Goal: Information Seeking & Learning: Learn about a topic

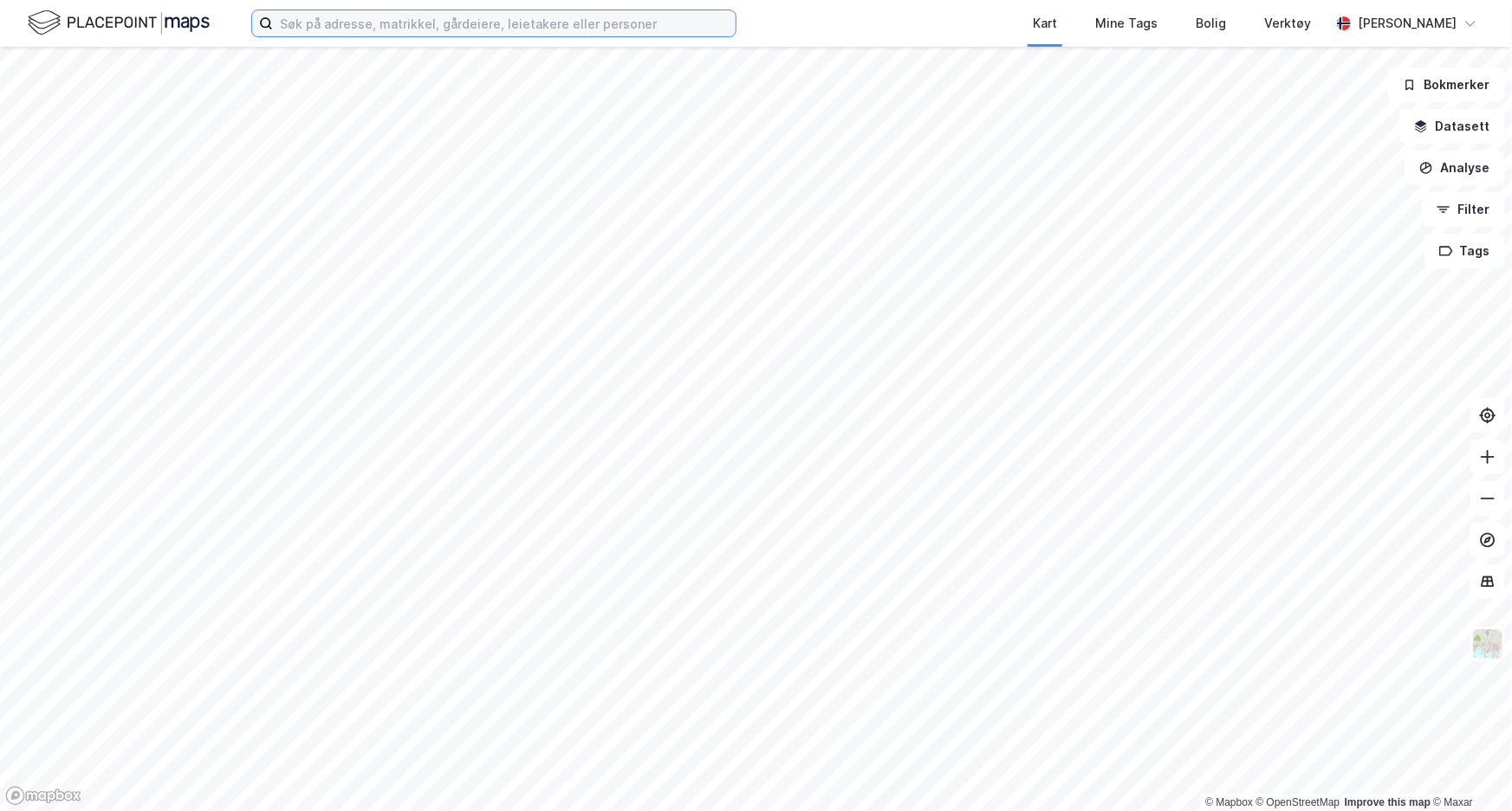
click at [417, 18] on input at bounding box center [504, 23] width 462 height 26
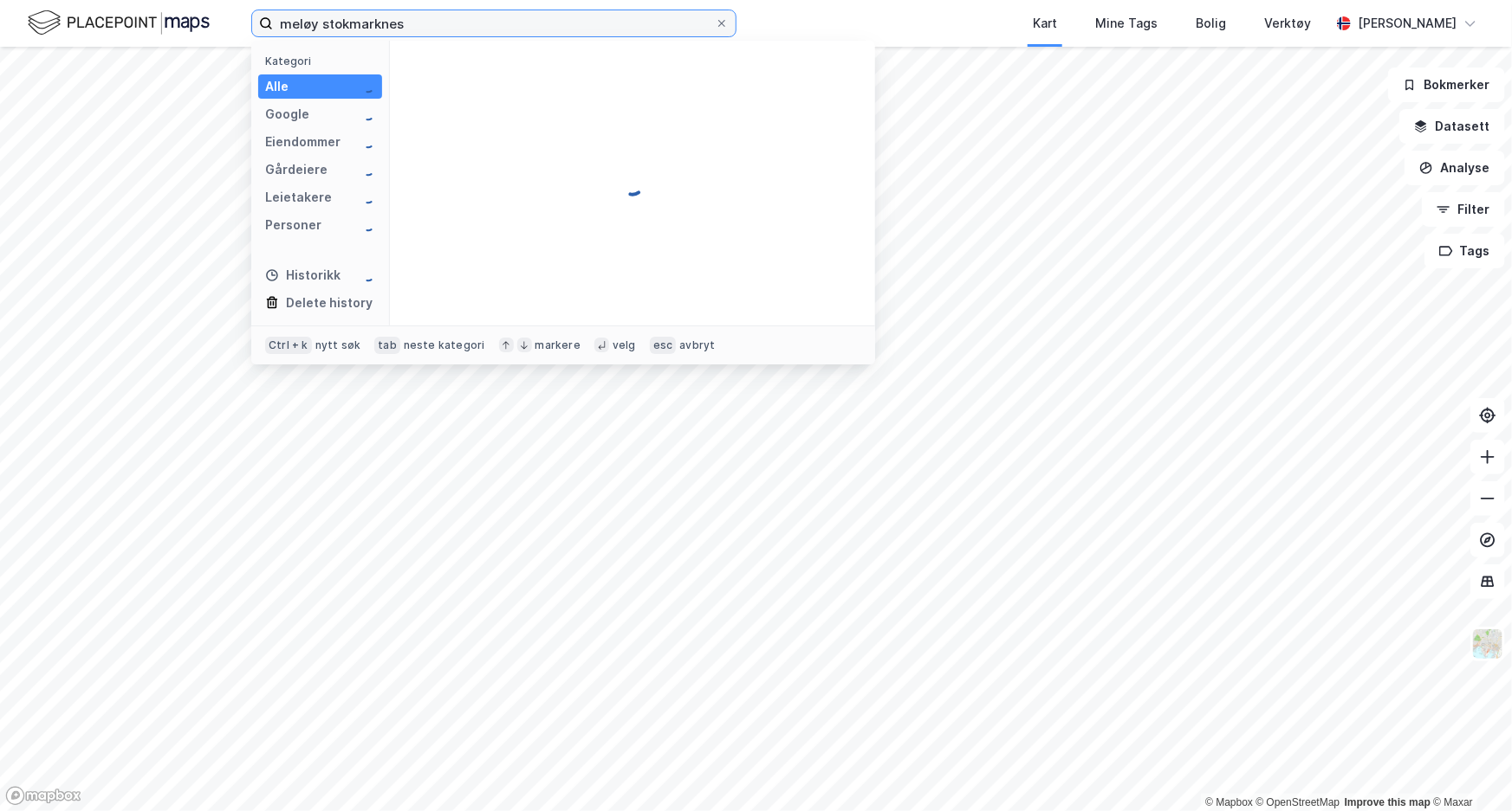
type input "meløy stokmarknes"
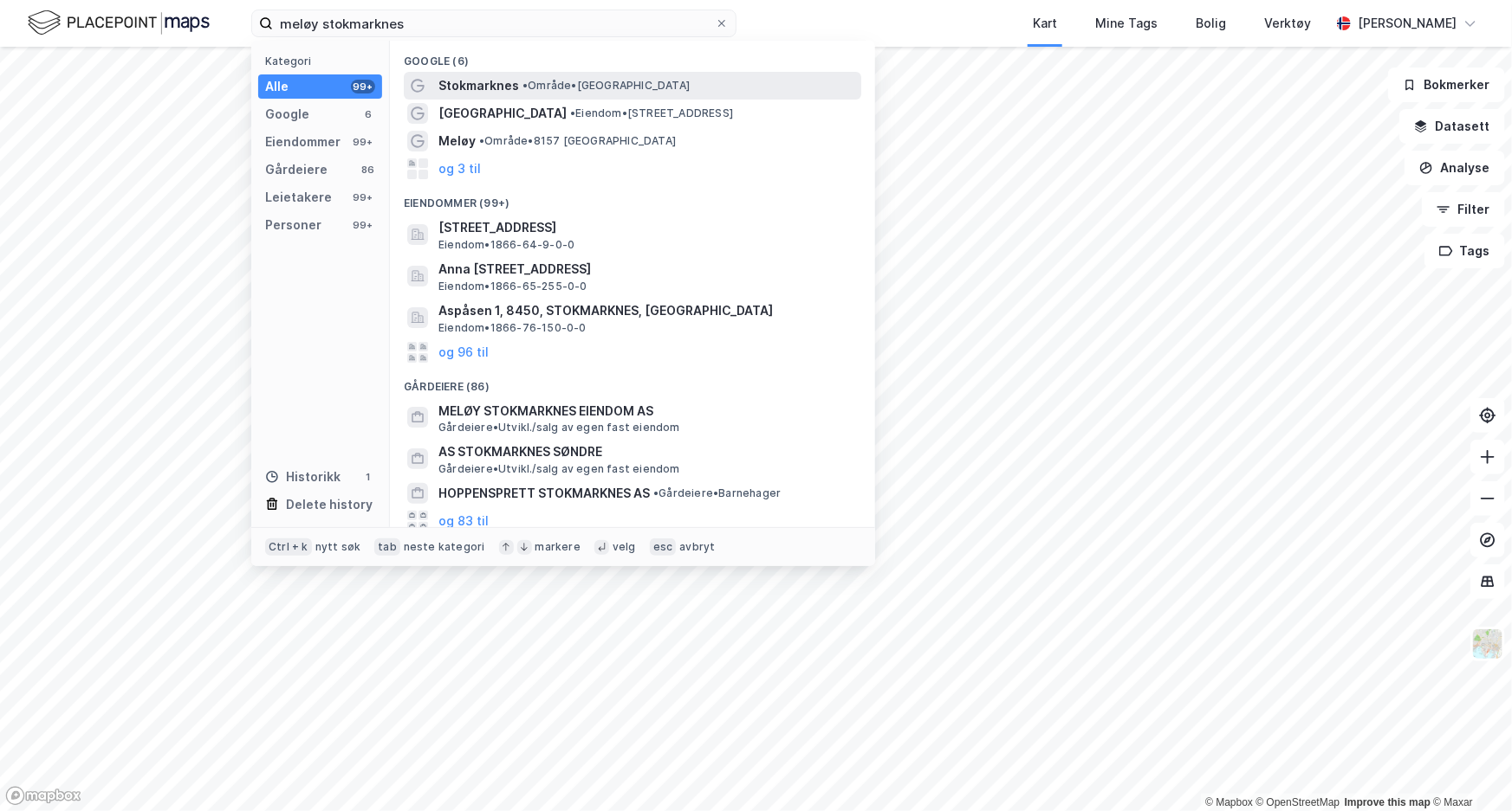
click at [506, 94] on span "Stokmarknes" at bounding box center [478, 86] width 80 height 21
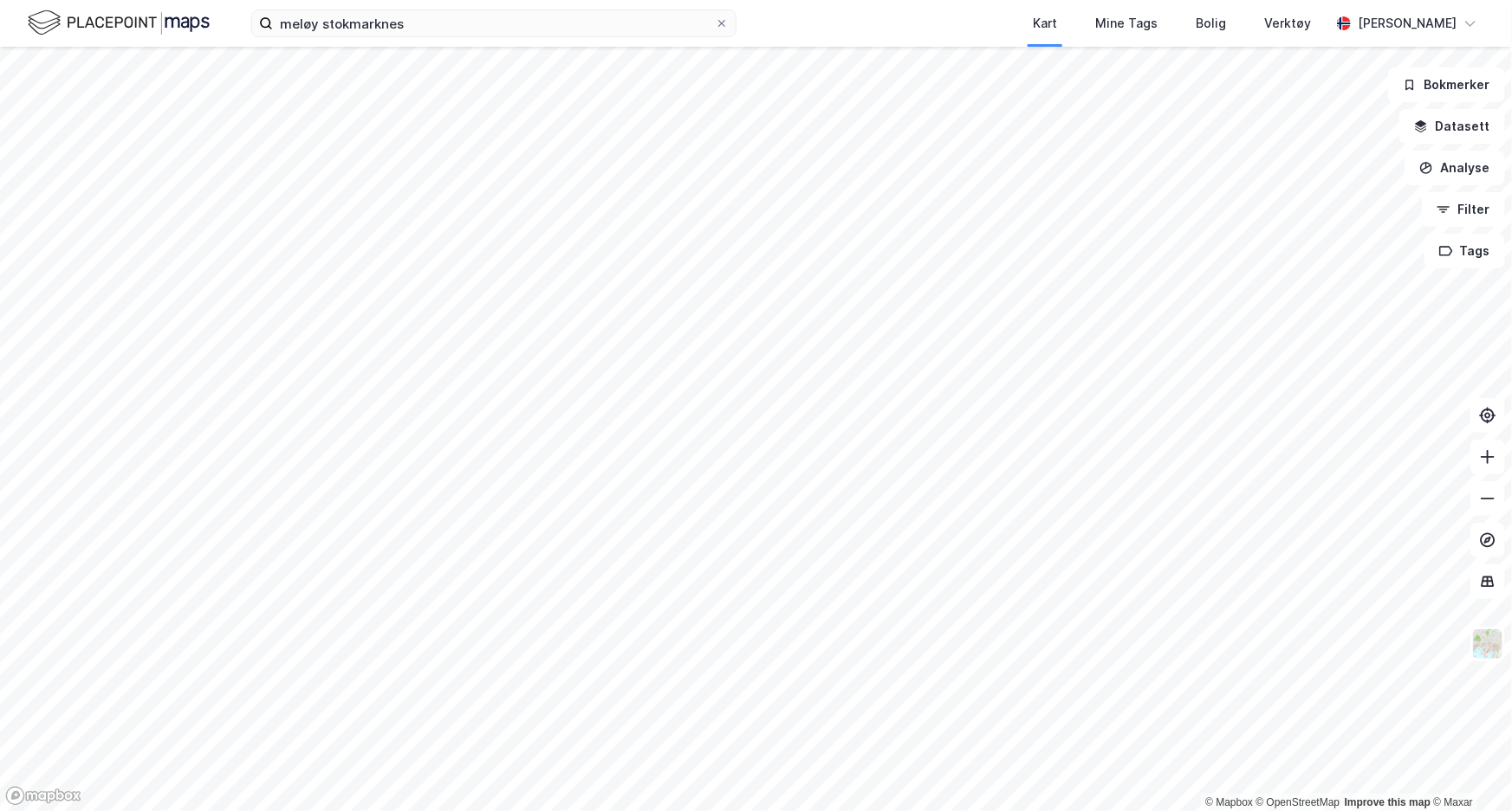
click at [748, 18] on div "meløy stokmarknes Kart Mine Tags Bolig Verktøy [PERSON_NAME] © Mapbox © OpenStr…" at bounding box center [756, 405] width 1512 height 811
click at [878, 41] on div "meløy stokmarknes Kart Mine Tags Bolig Verktøy [PERSON_NAME] © Mapbox © OpenStr…" at bounding box center [756, 405] width 1512 height 811
click at [429, 810] on html "meløy stokmarknes Kart Mine Tags Bolig Verktøy [PERSON_NAME] © Mapbox © OpenStr…" at bounding box center [756, 405] width 1512 height 811
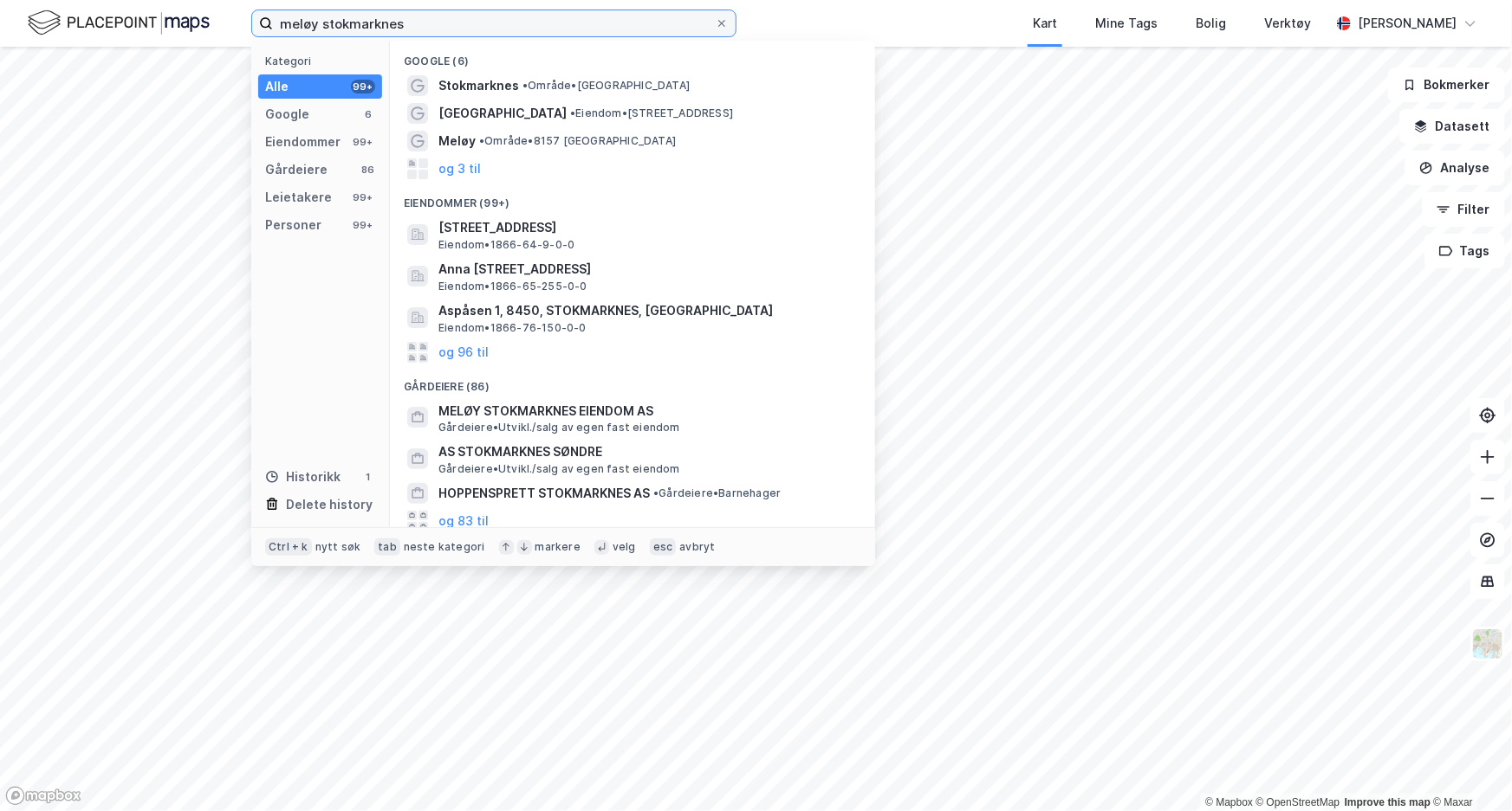
click at [444, 22] on input "meløy stokmarknes" at bounding box center [494, 23] width 442 height 26
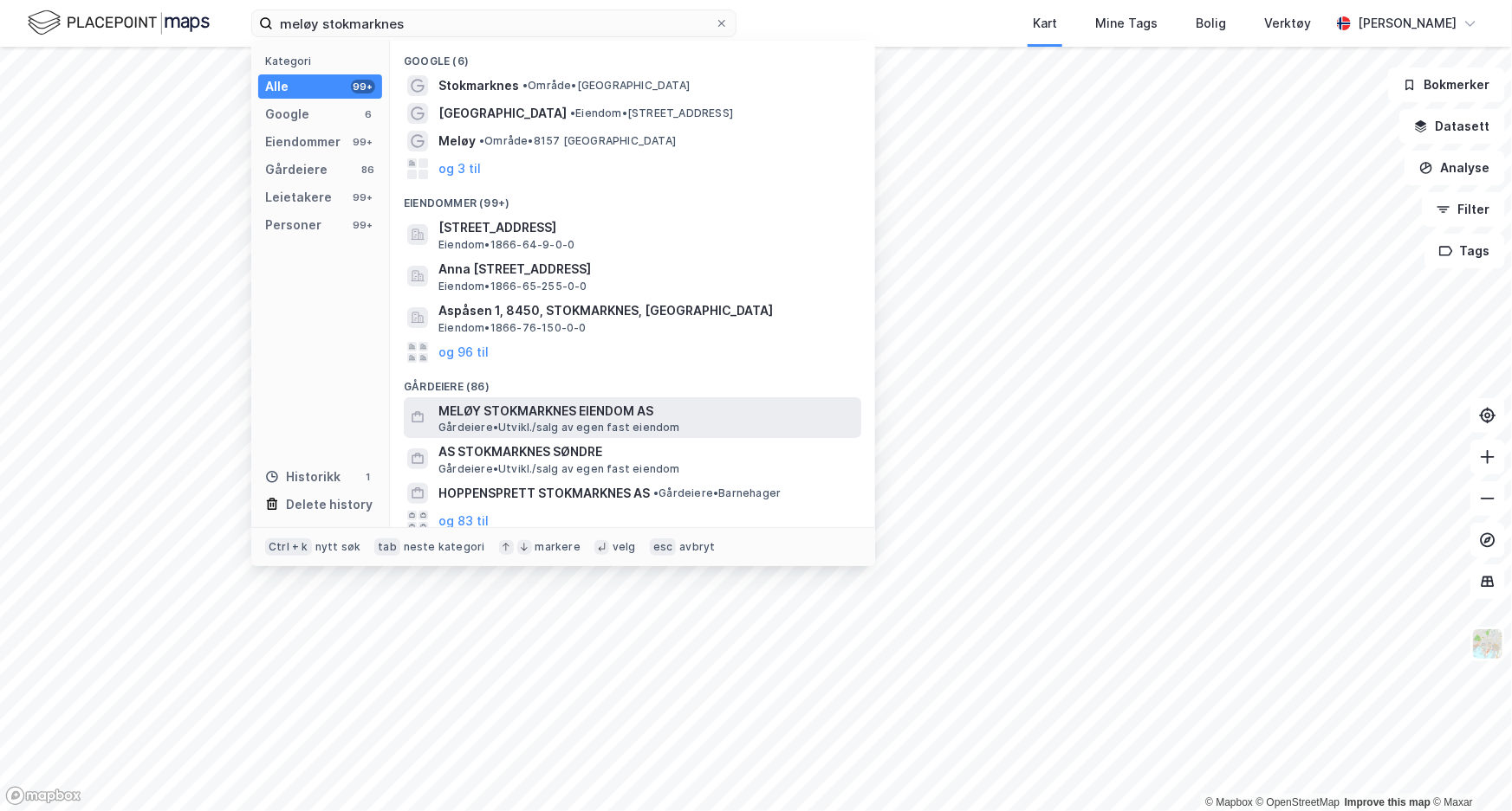
click at [501, 414] on span "MELØY STOKMARKNES EIENDOM AS" at bounding box center [646, 411] width 416 height 21
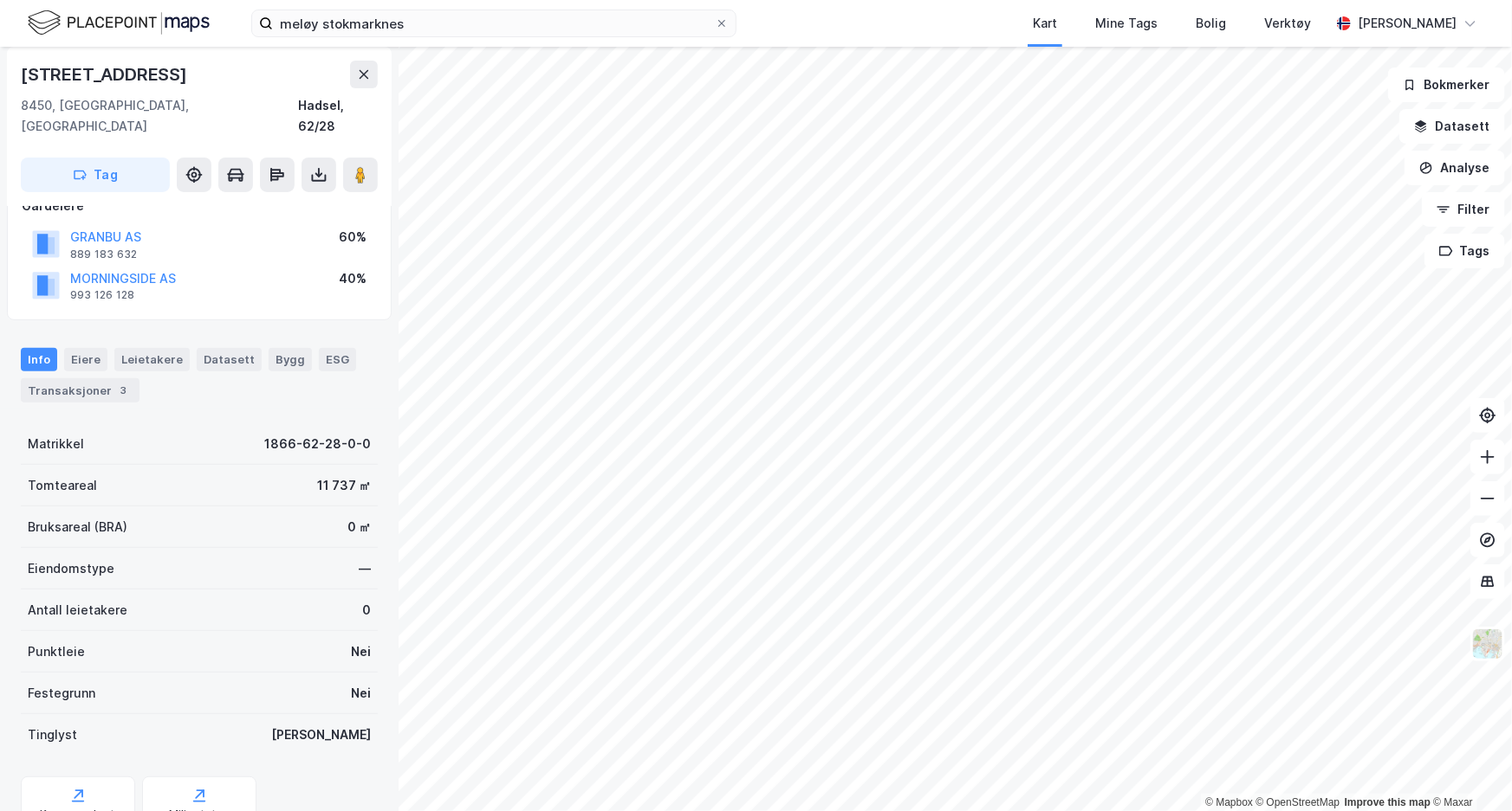
scroll to position [225, 0]
